Goal: Book appointment/travel/reservation

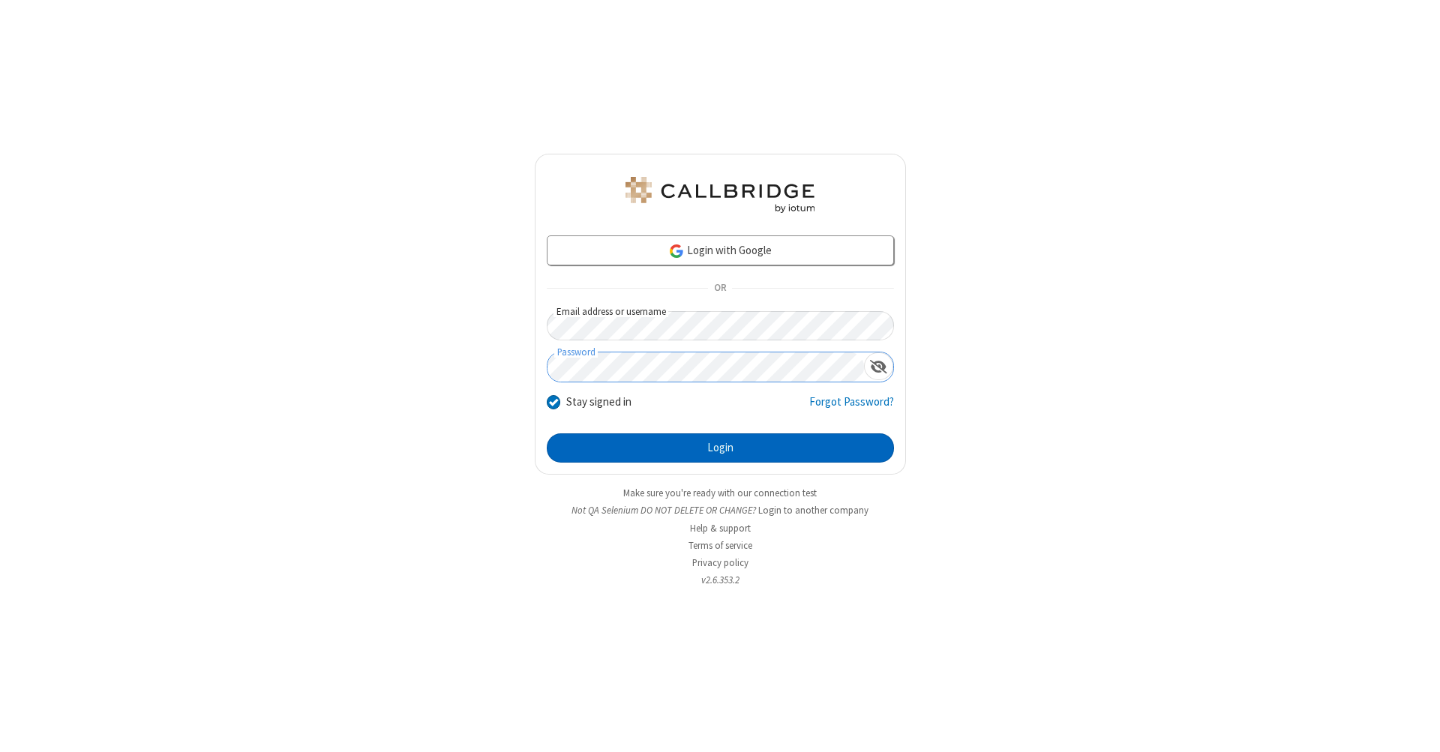
click at [720, 449] on button "Login" at bounding box center [720, 449] width 347 height 30
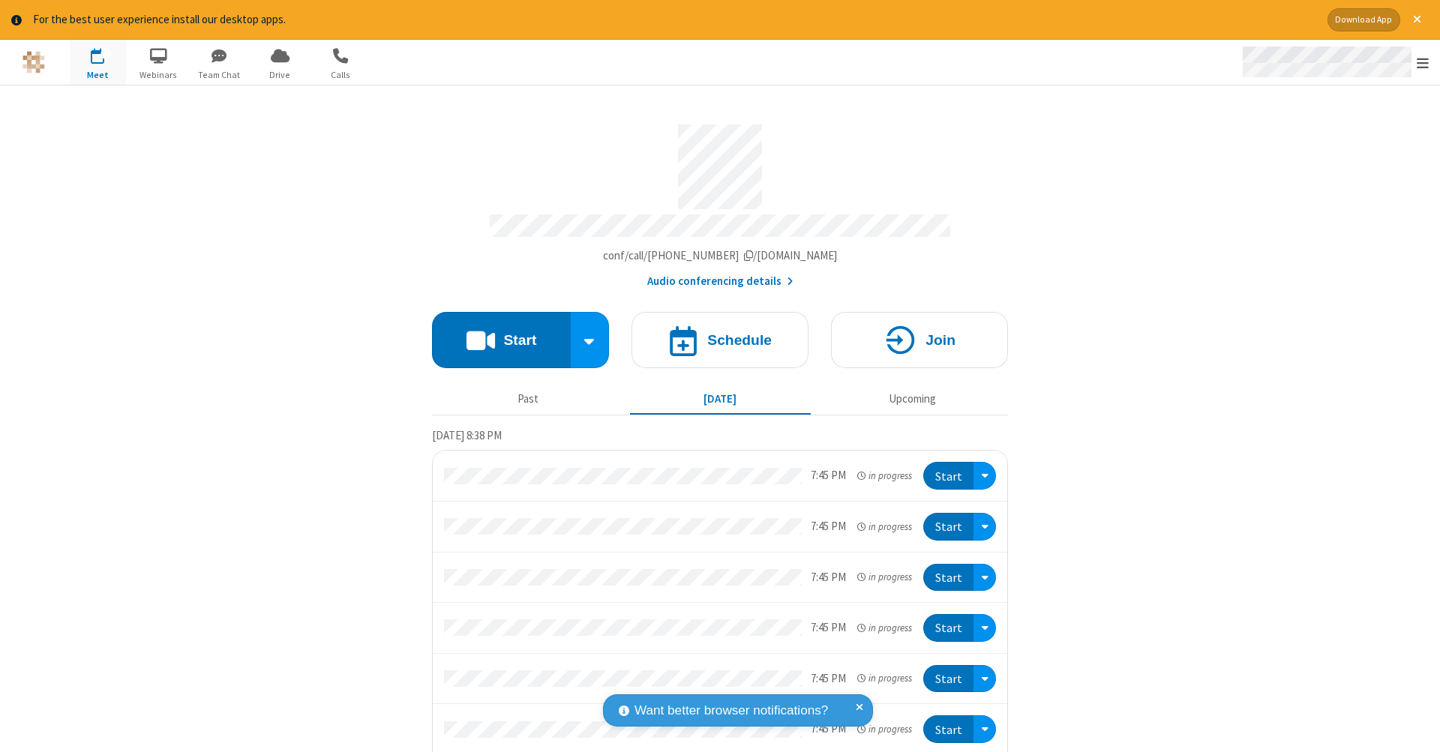
click at [1423, 63] on span "Open menu" at bounding box center [1423, 63] width 12 height 15
click at [98, 62] on span "button" at bounding box center [98, 56] width 56 height 26
click at [714, 333] on h4 "Schedule" at bounding box center [739, 340] width 65 height 14
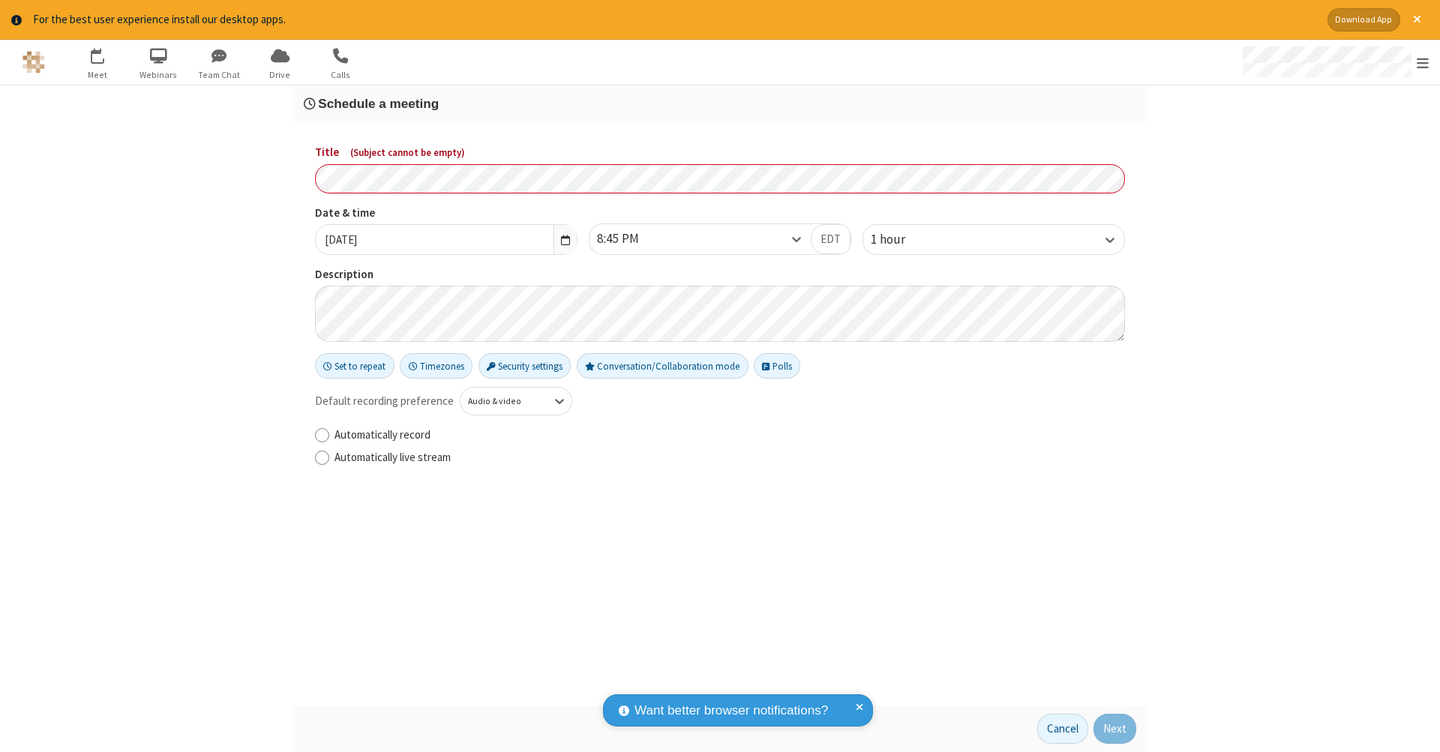
click at [720, 103] on h3 "Schedule a meeting" at bounding box center [720, 104] width 833 height 14
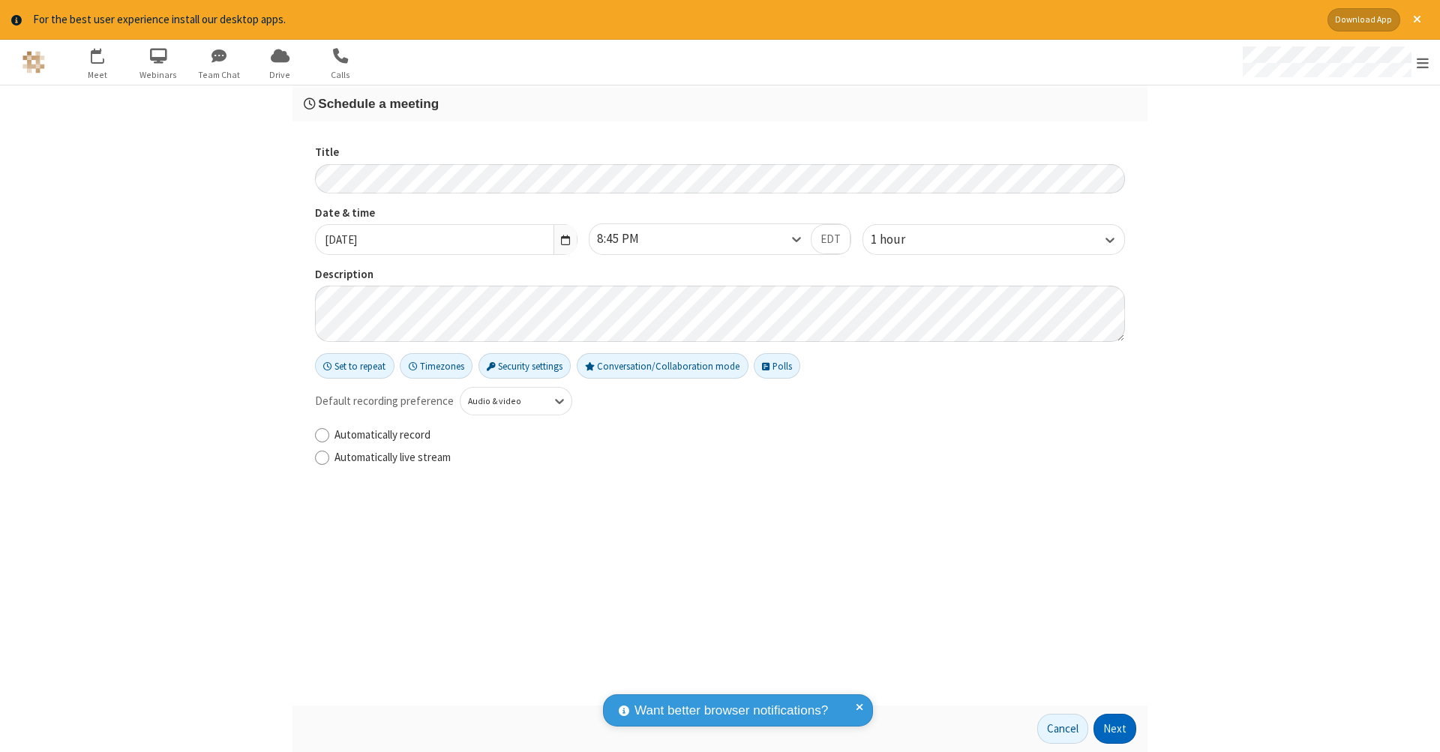
click at [1115, 729] on button "Next" at bounding box center [1115, 729] width 43 height 30
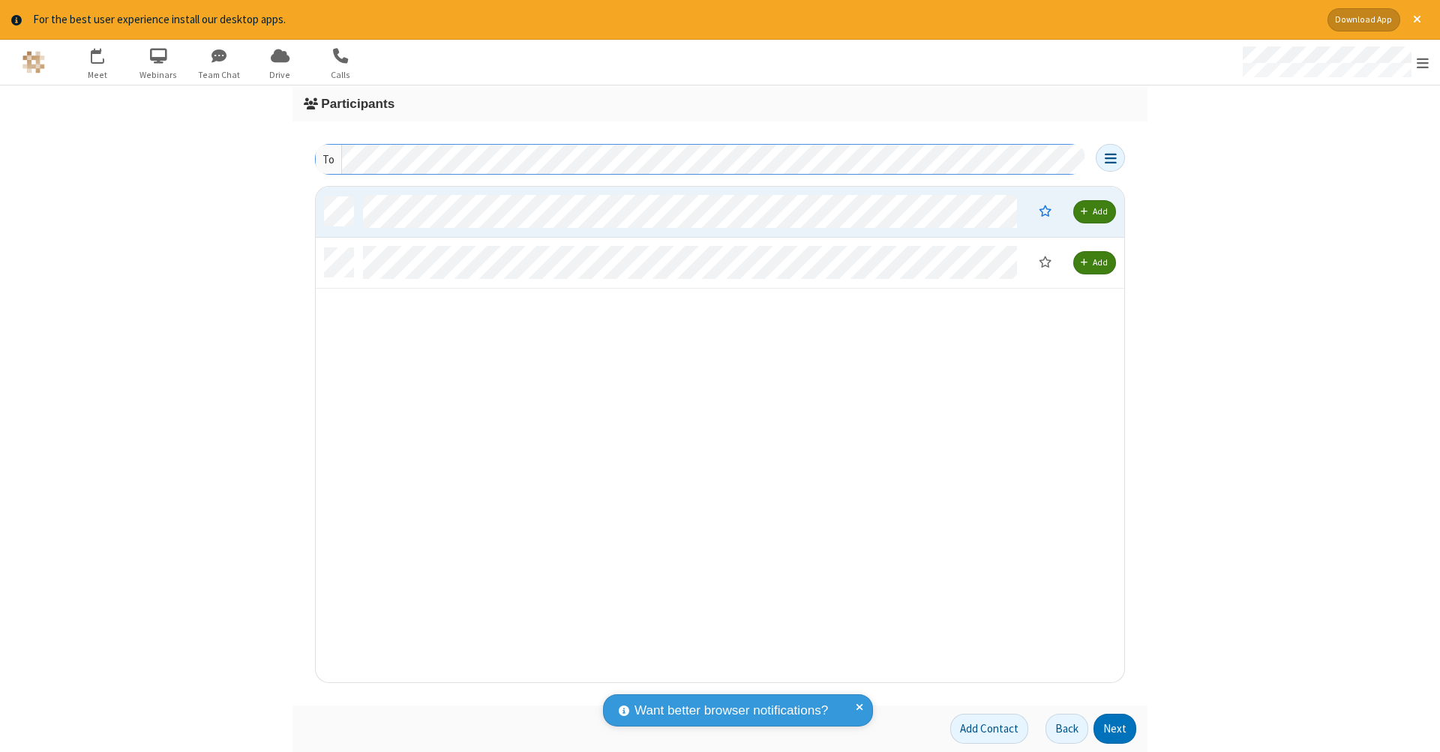
scroll to position [12, 12]
click at [1115, 729] on button "Next" at bounding box center [1115, 729] width 43 height 30
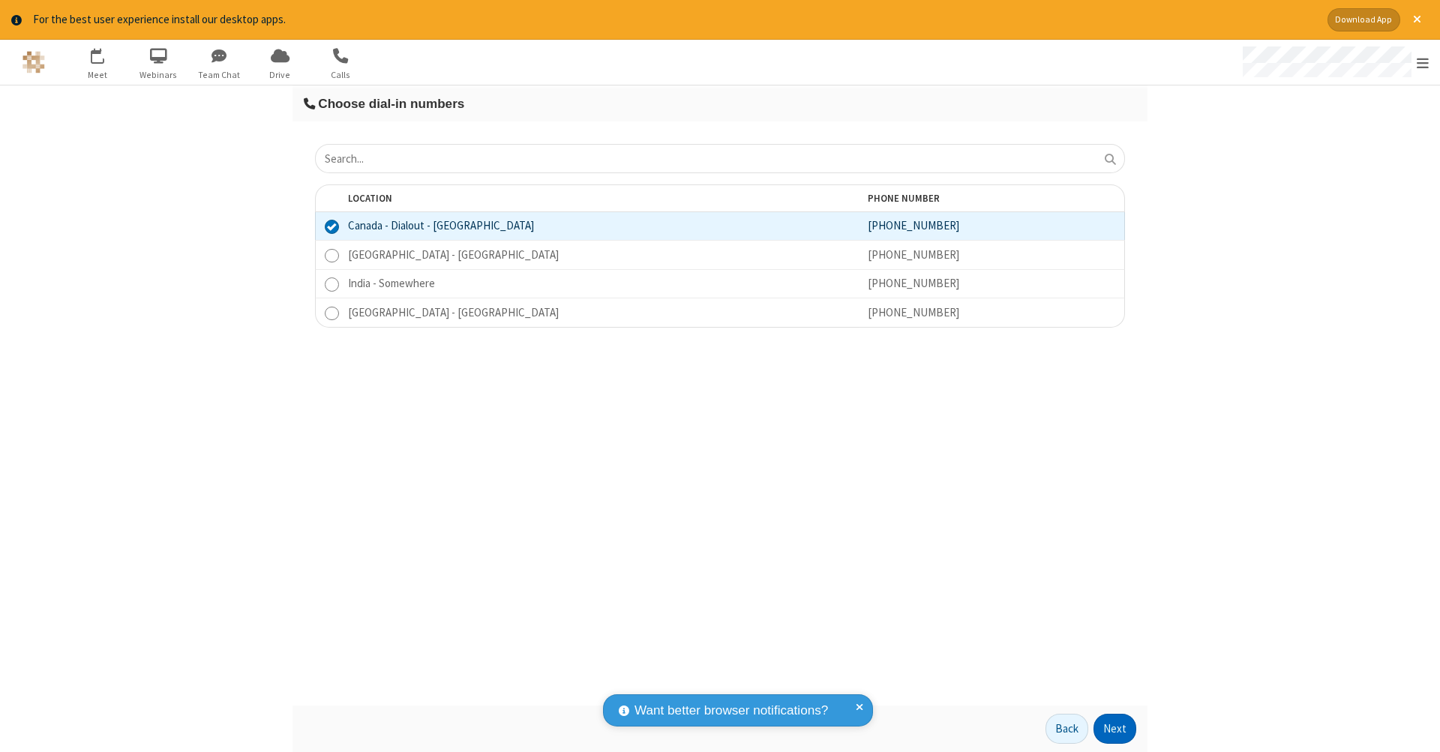
click at [1115, 729] on button "Next" at bounding box center [1115, 729] width 43 height 30
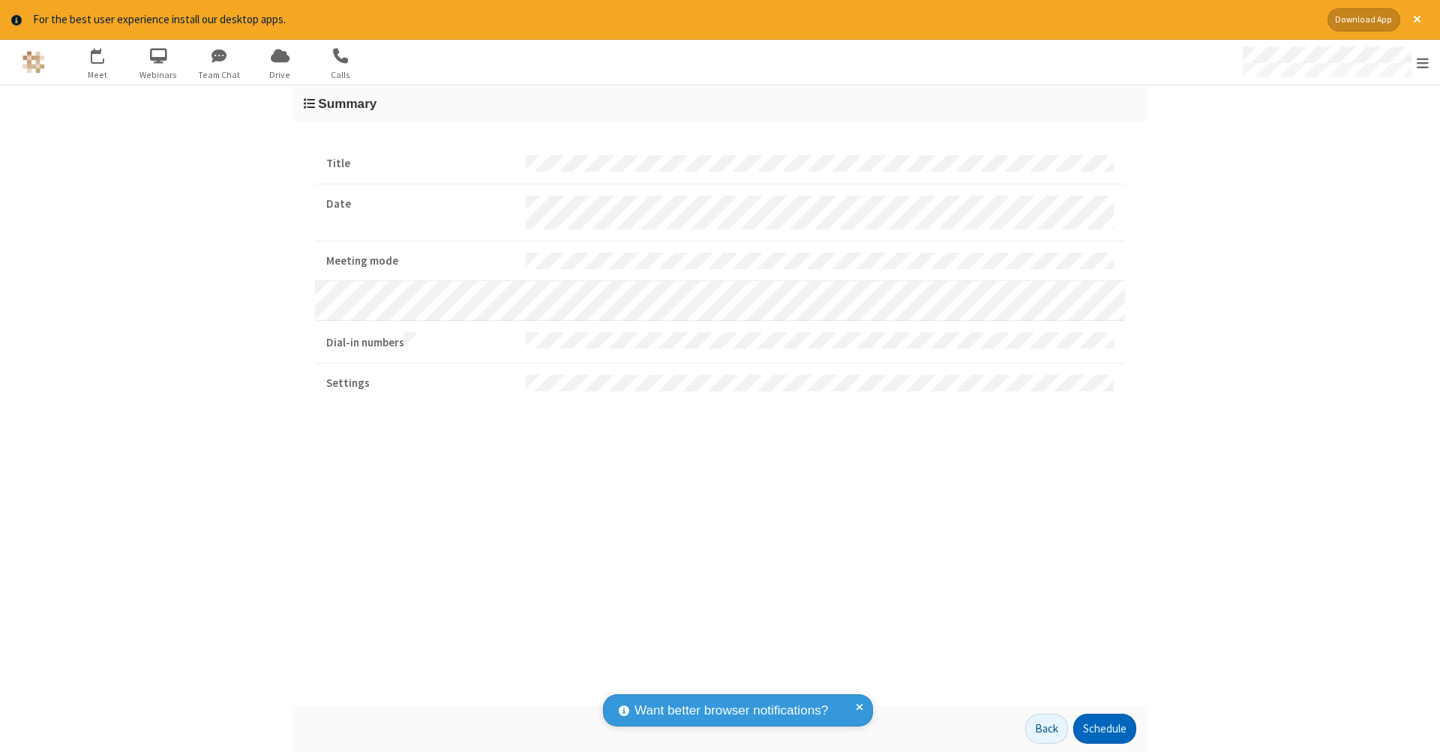
click at [1104, 729] on button "Schedule" at bounding box center [1104, 729] width 63 height 30
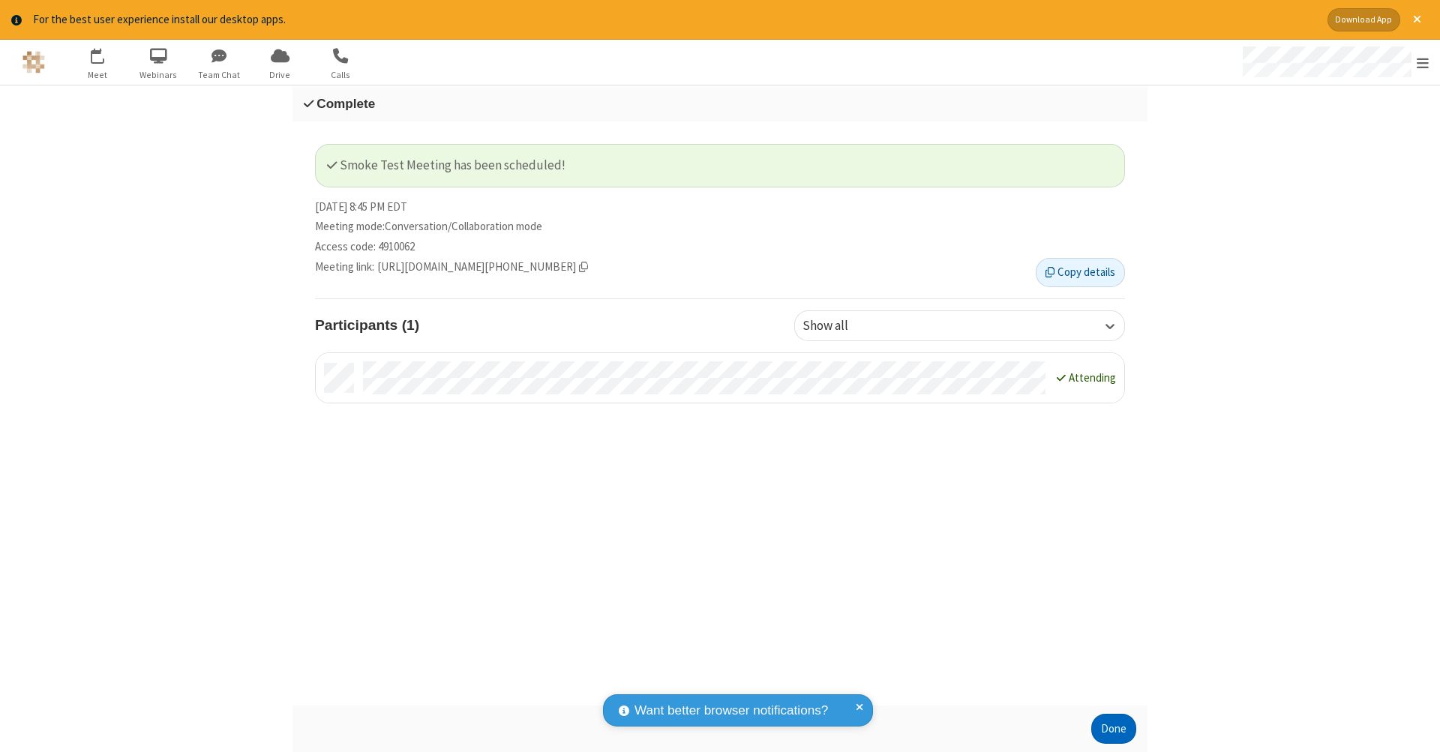
click at [1114, 729] on button "Done" at bounding box center [1113, 729] width 45 height 30
